Goal: Task Accomplishment & Management: Use online tool/utility

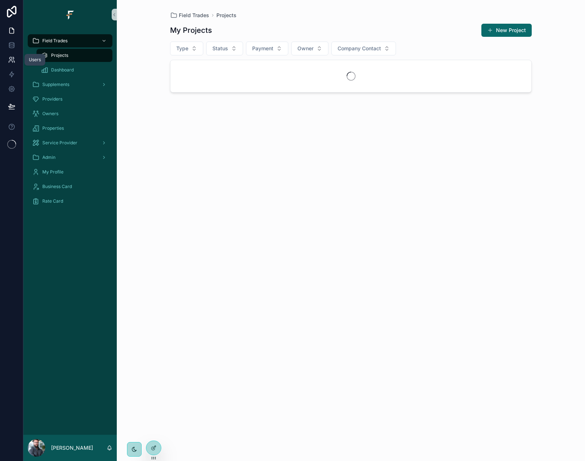
click at [16, 58] on link at bounding box center [11, 60] width 23 height 15
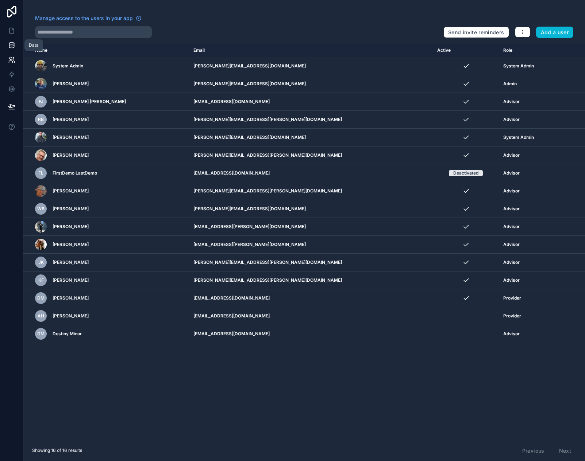
click at [15, 45] on icon at bounding box center [11, 45] width 7 height 7
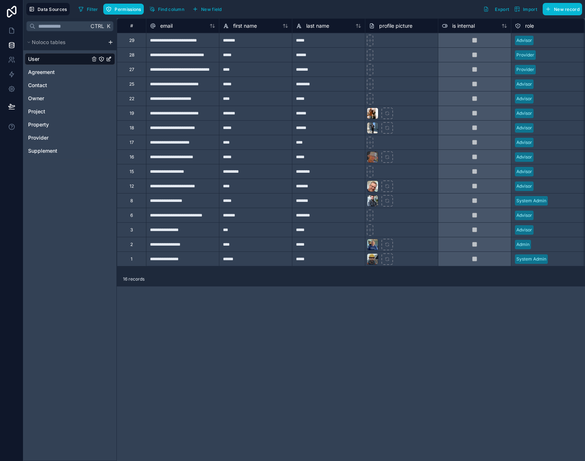
click at [201, 40] on div "**********" at bounding box center [182, 40] width 73 height 15
click at [367, 13] on div "Filter Permissions Find column New field Export Import New record" at bounding box center [329, 9] width 506 height 12
